Goal: Find specific page/section: Locate item on page

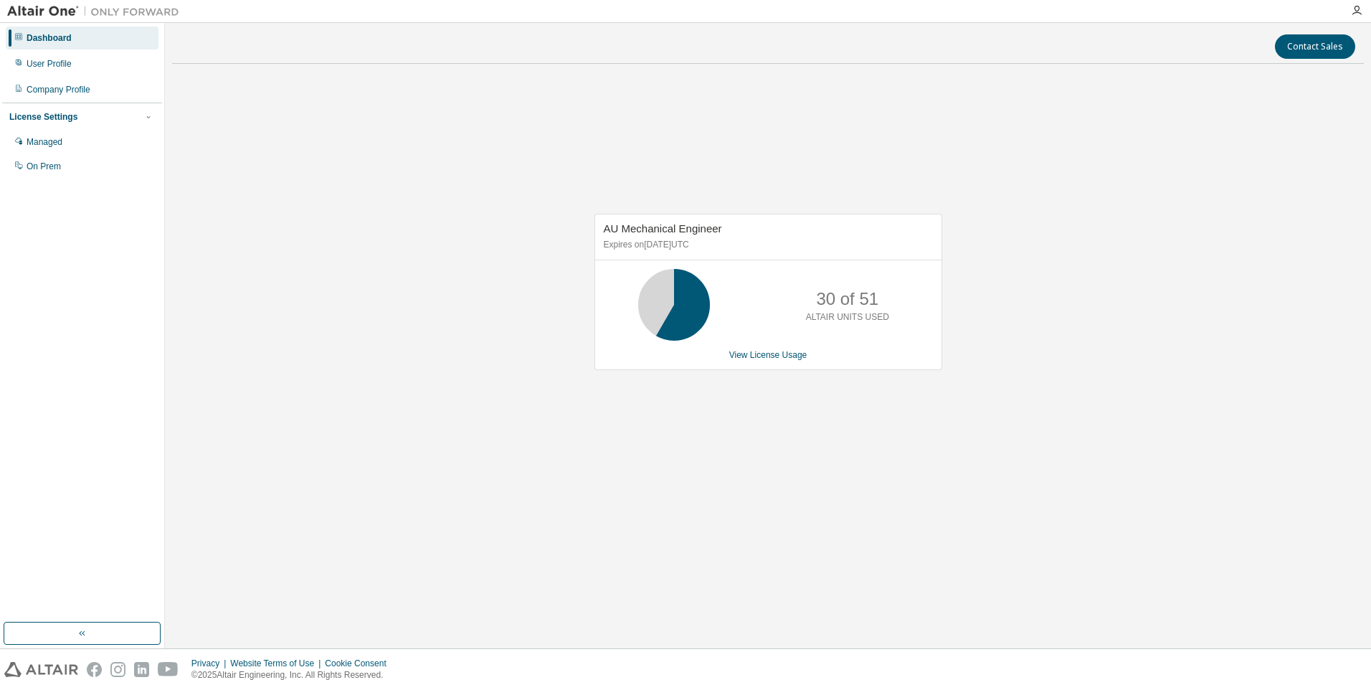
drag, startPoint x: 647, startPoint y: 508, endPoint x: 651, endPoint y: 619, distance: 111.2
click at [647, 508] on div "AU Mechanical Engineer Expires on [DATE] UTC 30 of 51 ALTAIR UNITS USED View Li…" at bounding box center [767, 299] width 1191 height 448
